Goal: Check status: Check status

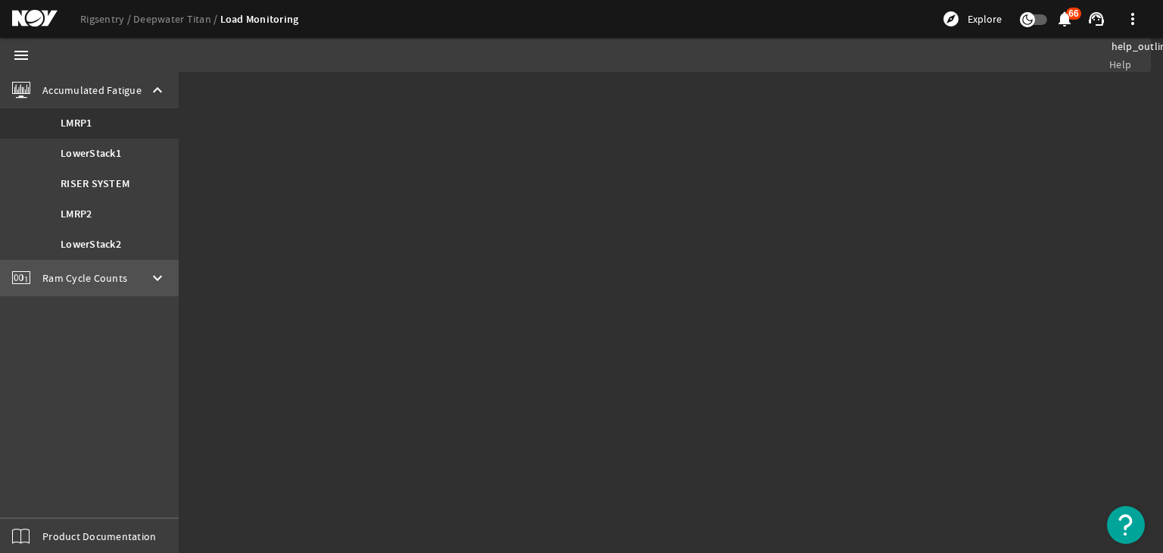
click at [151, 286] on mat-icon "keyboard_arrow_down" at bounding box center [157, 278] width 18 height 18
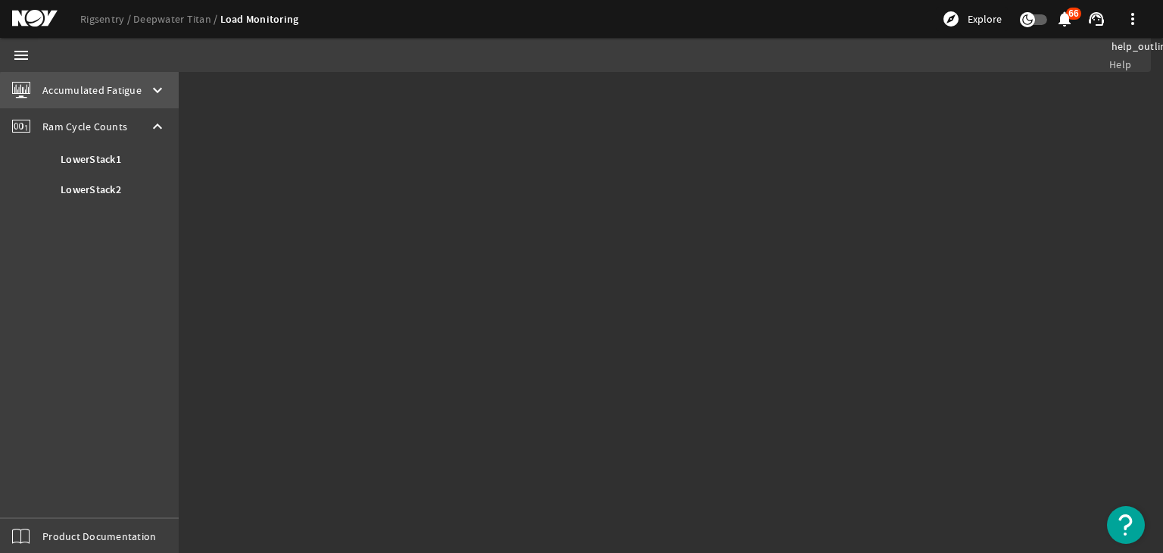
click at [161, 96] on mat-icon "keyboard_arrow_down" at bounding box center [157, 90] width 18 height 18
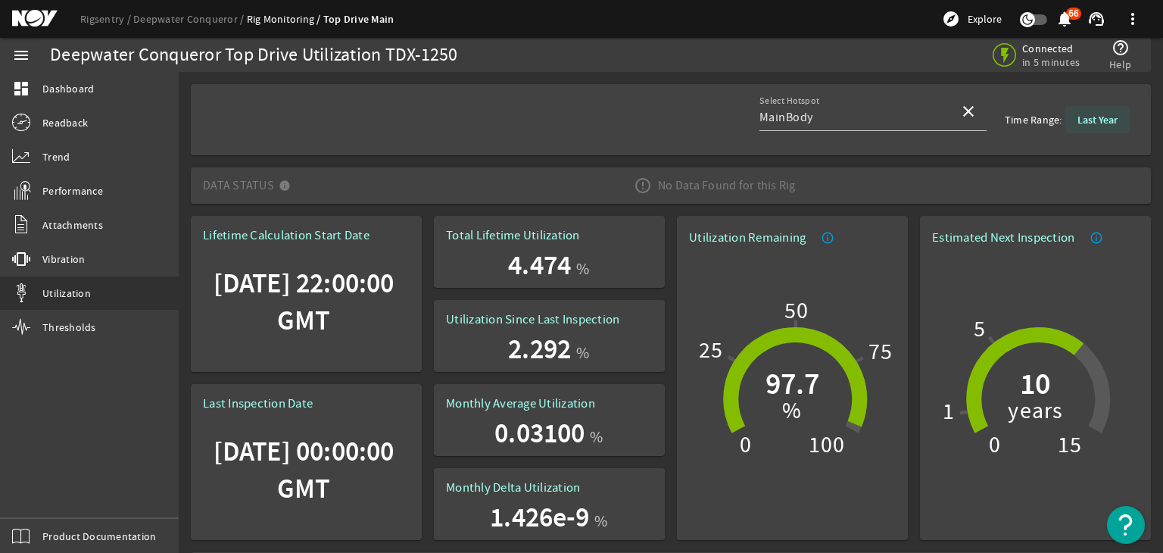
click at [1081, 110] on span at bounding box center [1097, 119] width 64 height 36
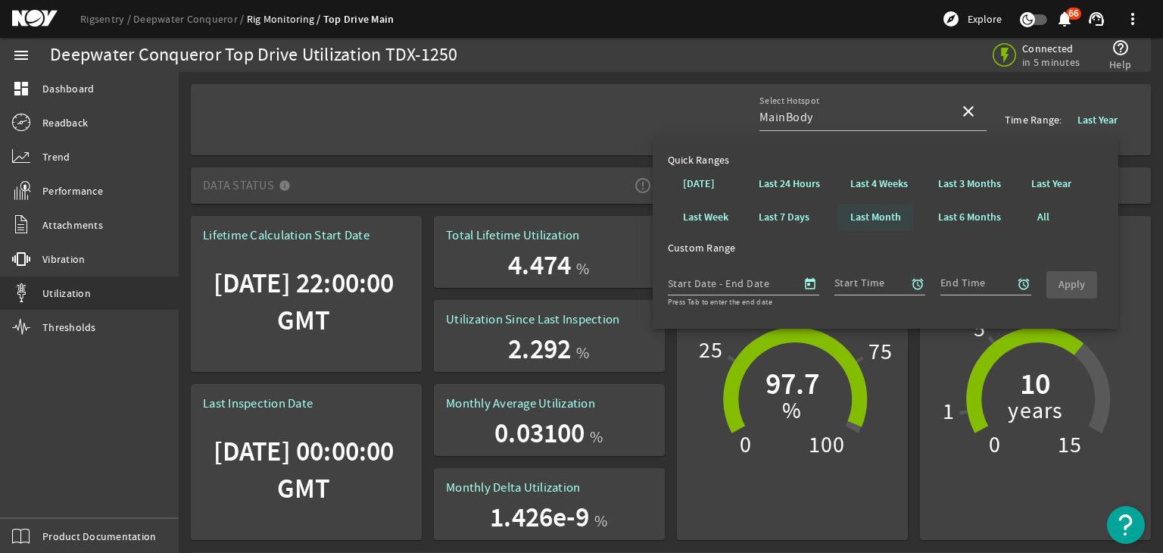
click at [861, 216] on b "Last Month" at bounding box center [875, 217] width 51 height 15
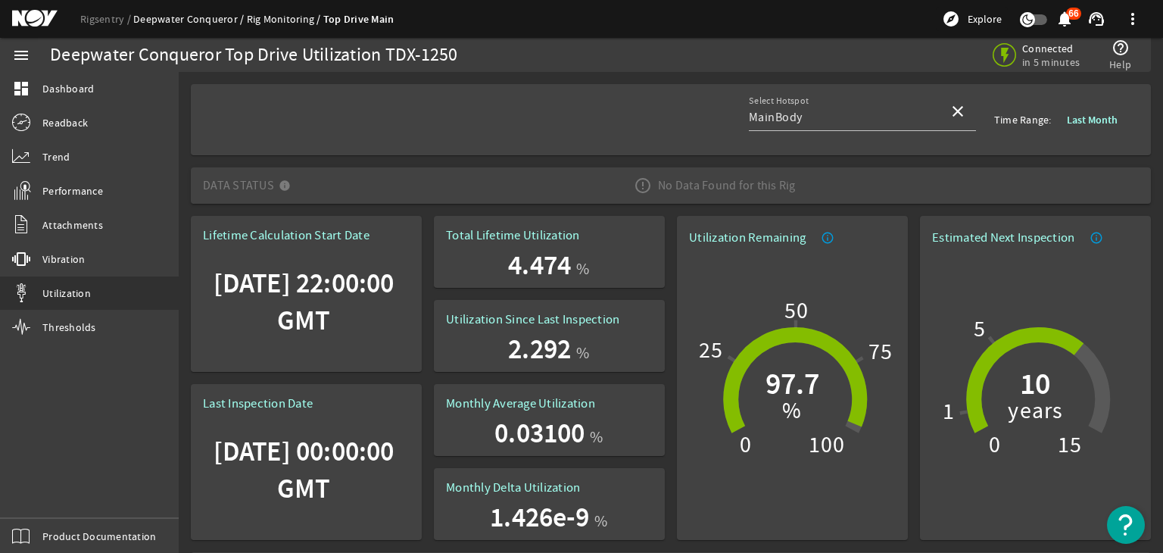
click at [203, 22] on link "Deepwater Conqueror" at bounding box center [190, 19] width 114 height 14
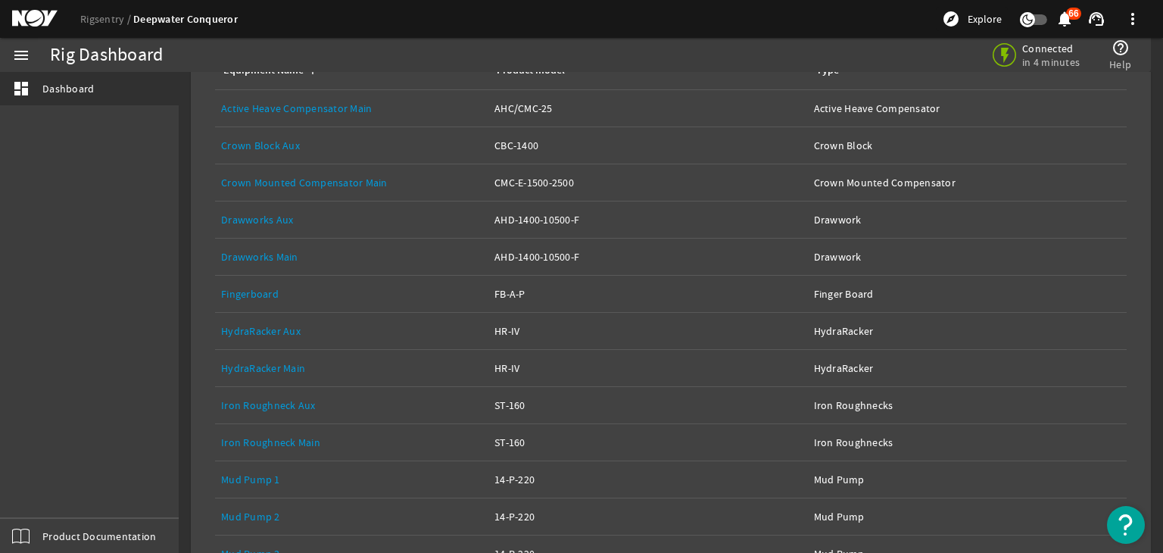
scroll to position [242, 0]
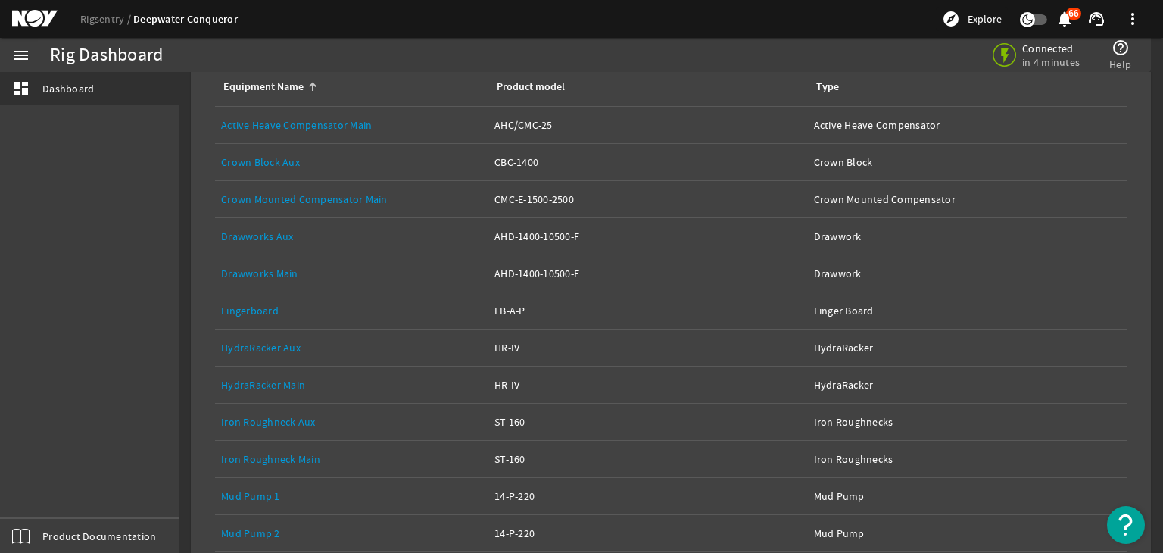
click at [288, 267] on link "Drawworks Main" at bounding box center [259, 274] width 77 height 14
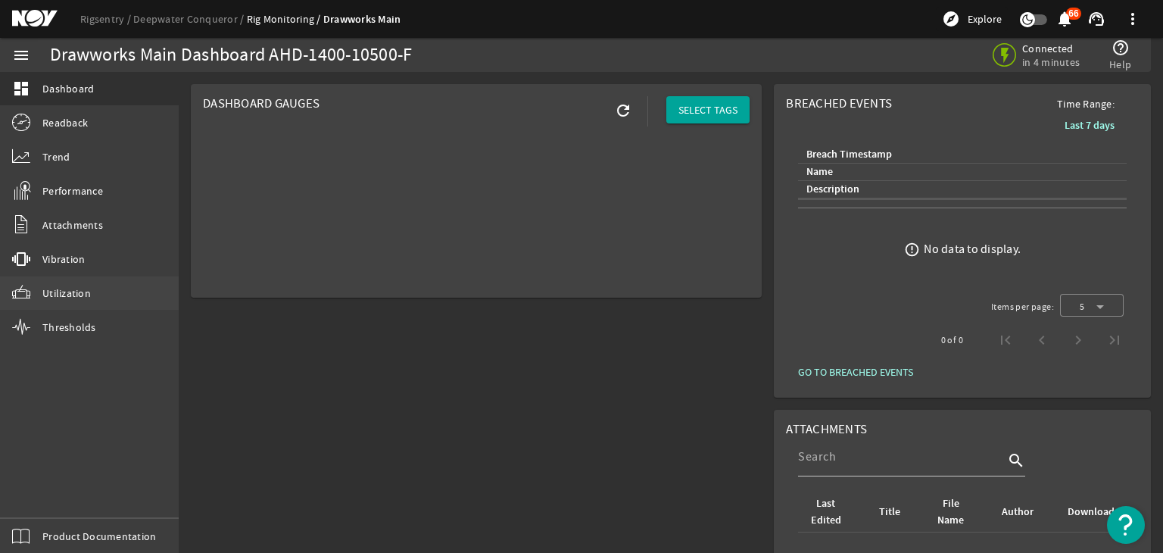
click at [132, 285] on link "Utilization" at bounding box center [89, 292] width 179 height 33
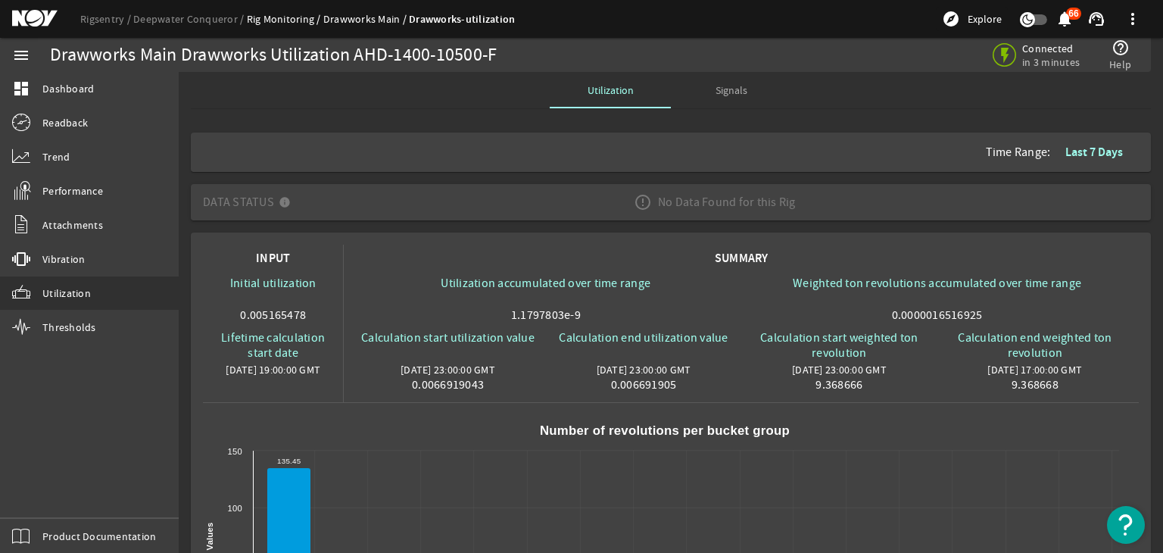
click at [1106, 143] on button "Last 7 Days" at bounding box center [1094, 152] width 82 height 27
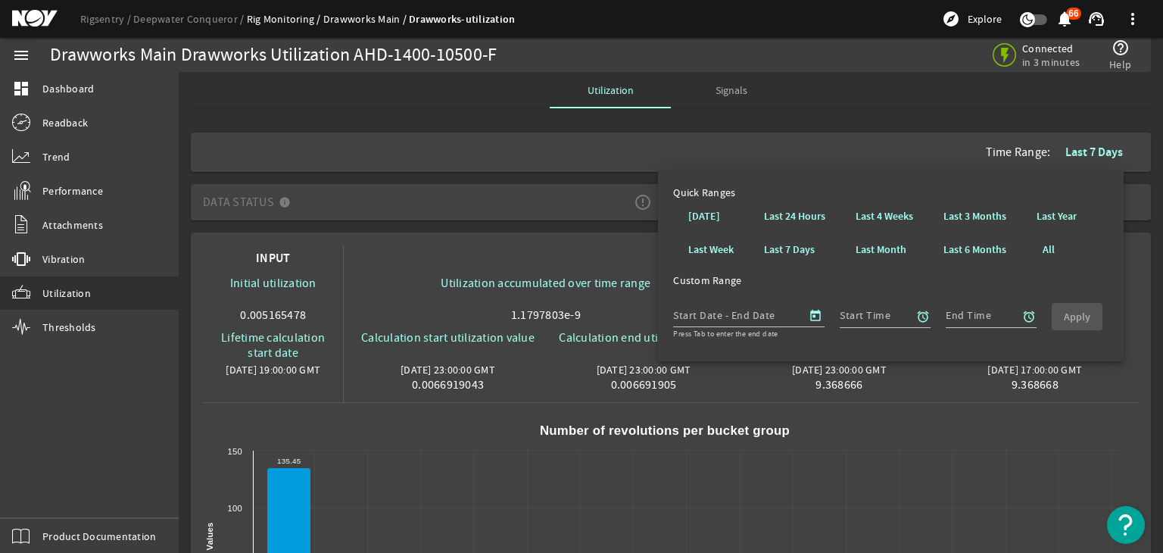
click at [842, 259] on div "Last 4 Weeks Last Month" at bounding box center [885, 233] width 88 height 67
click at [884, 222] on b "Last 4 Weeks" at bounding box center [885, 216] width 58 height 15
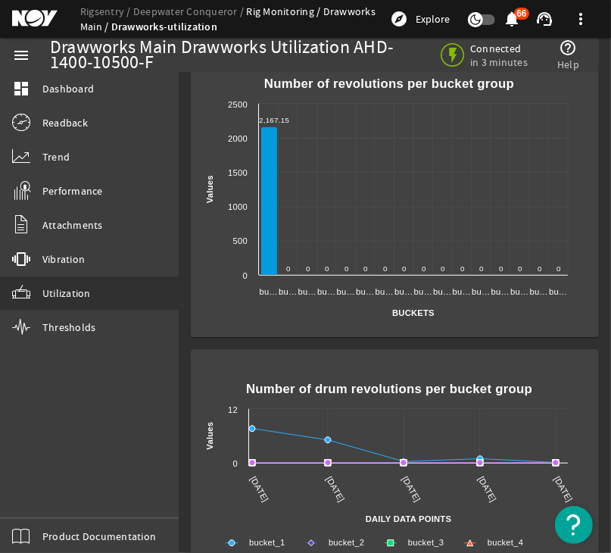
scroll to position [482, 0]
